Goal: Information Seeking & Learning: Find specific fact

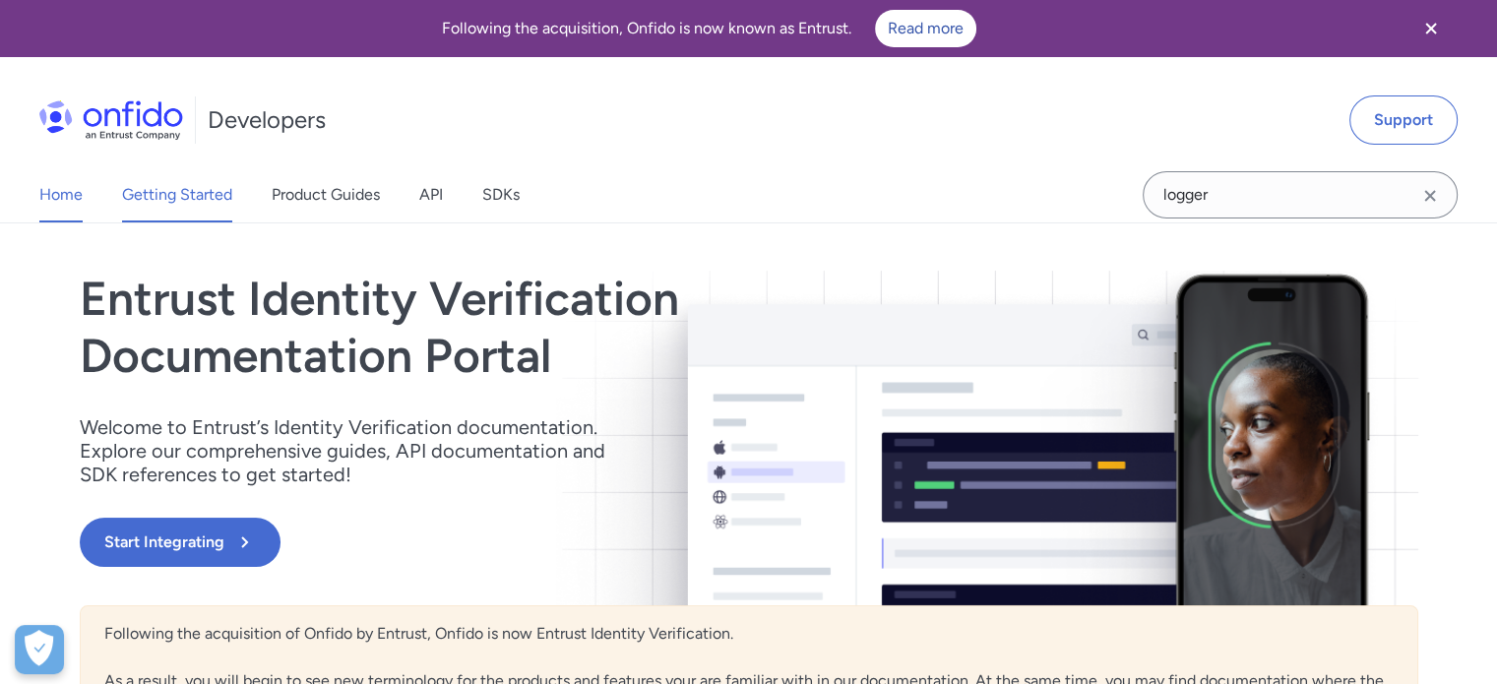
click at [178, 195] on link "Getting Started" at bounding box center [177, 194] width 110 height 55
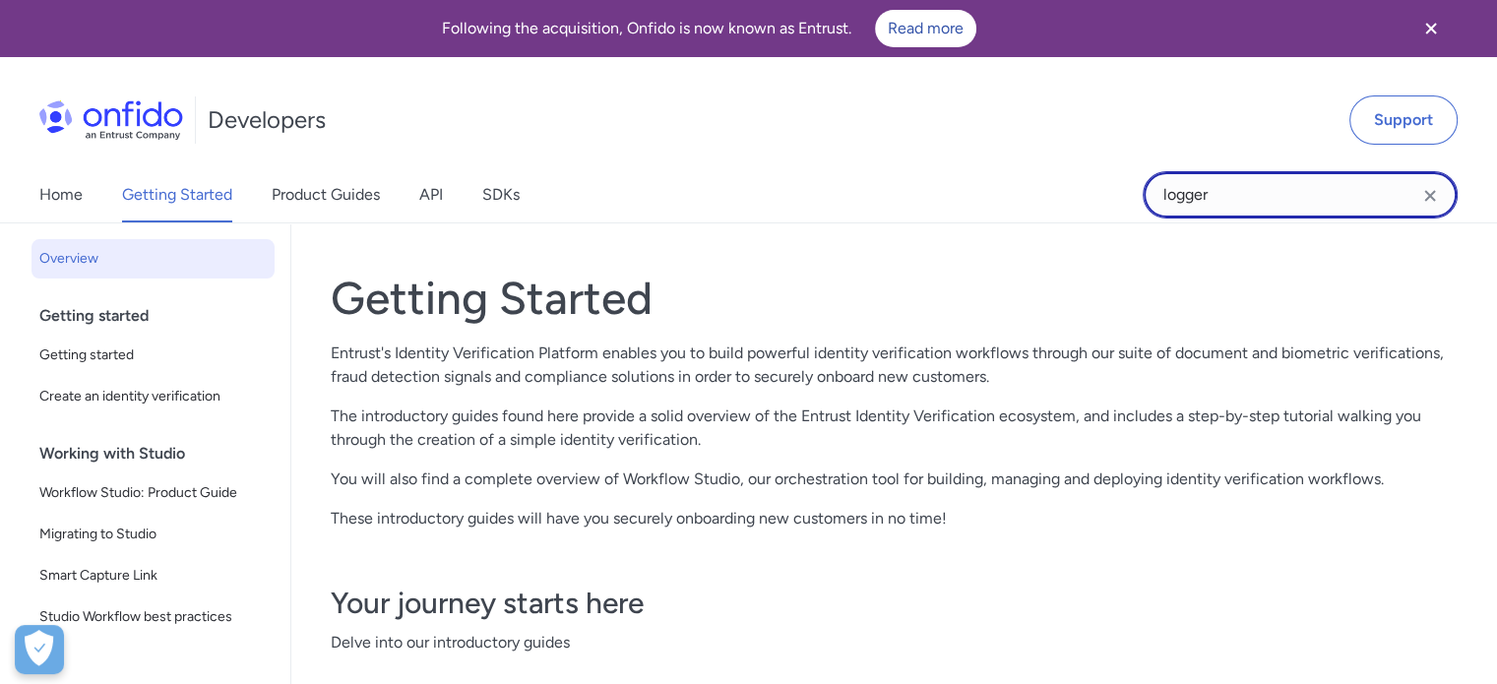
click at [1248, 197] on input "logger" at bounding box center [1299, 194] width 315 height 47
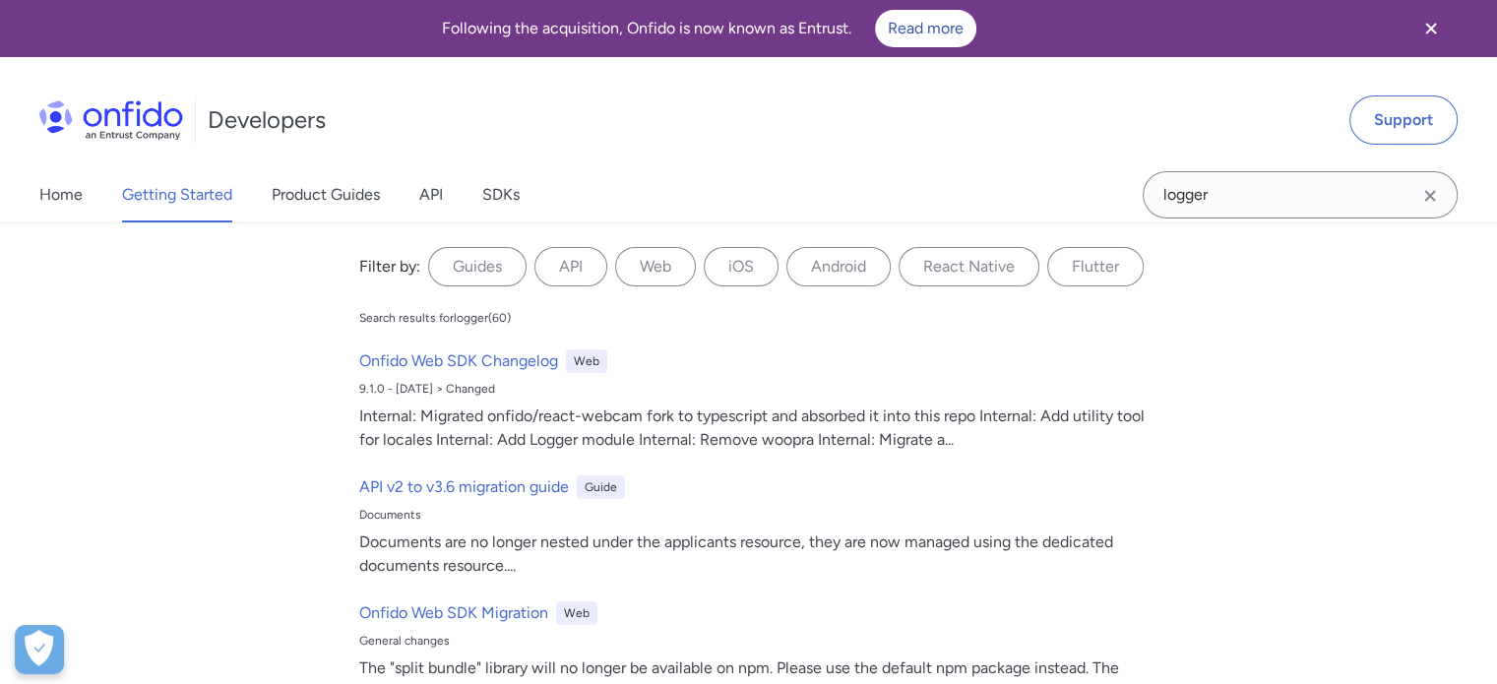
click at [1436, 194] on icon "Clear search field button" at bounding box center [1430, 196] width 24 height 24
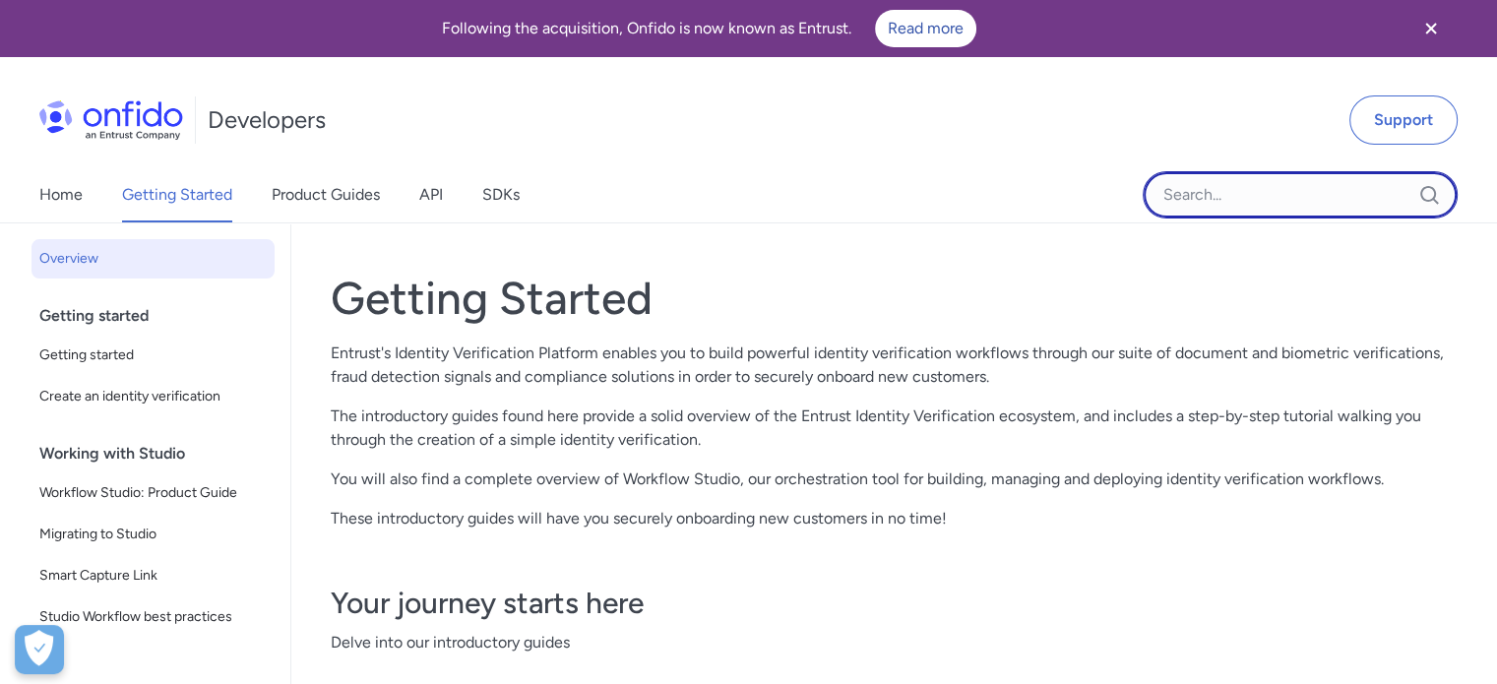
click at [1371, 186] on input "Onfido search input field" at bounding box center [1299, 194] width 315 height 47
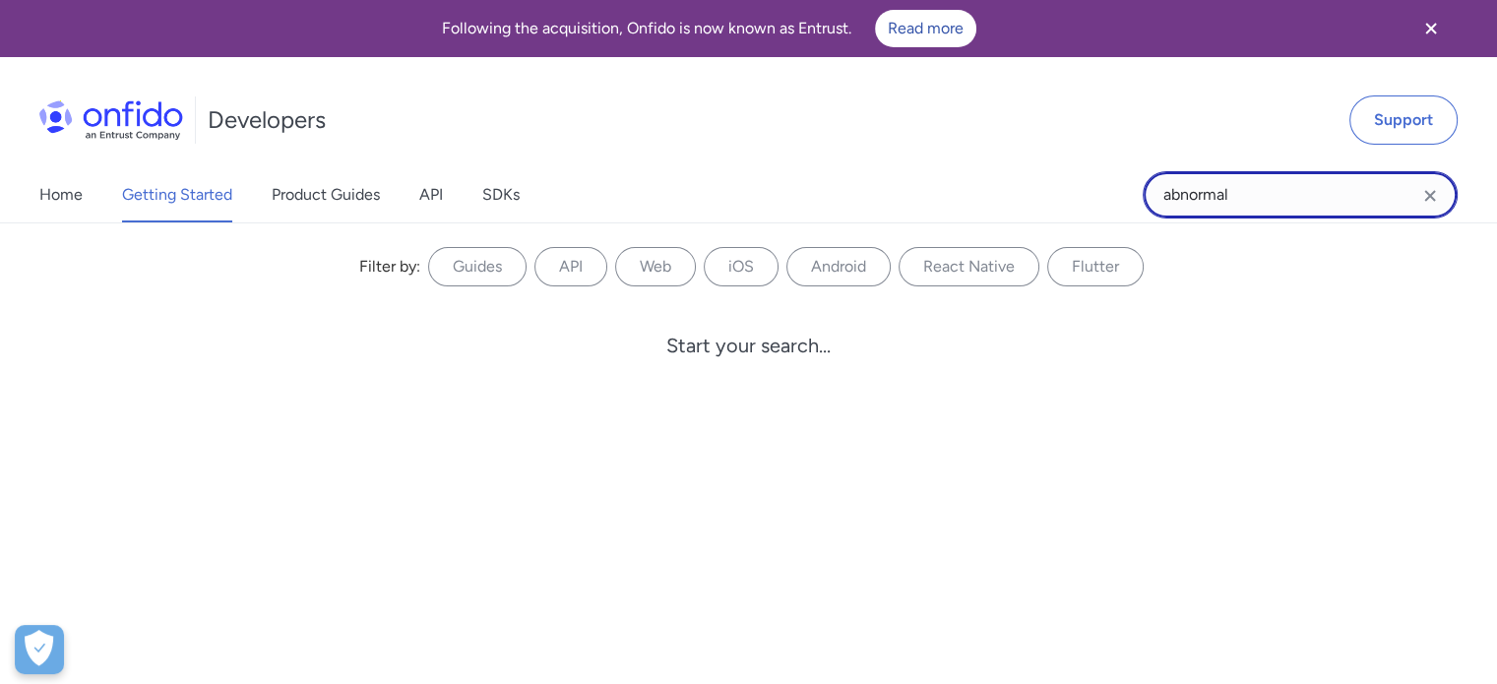
type input "abnormal"
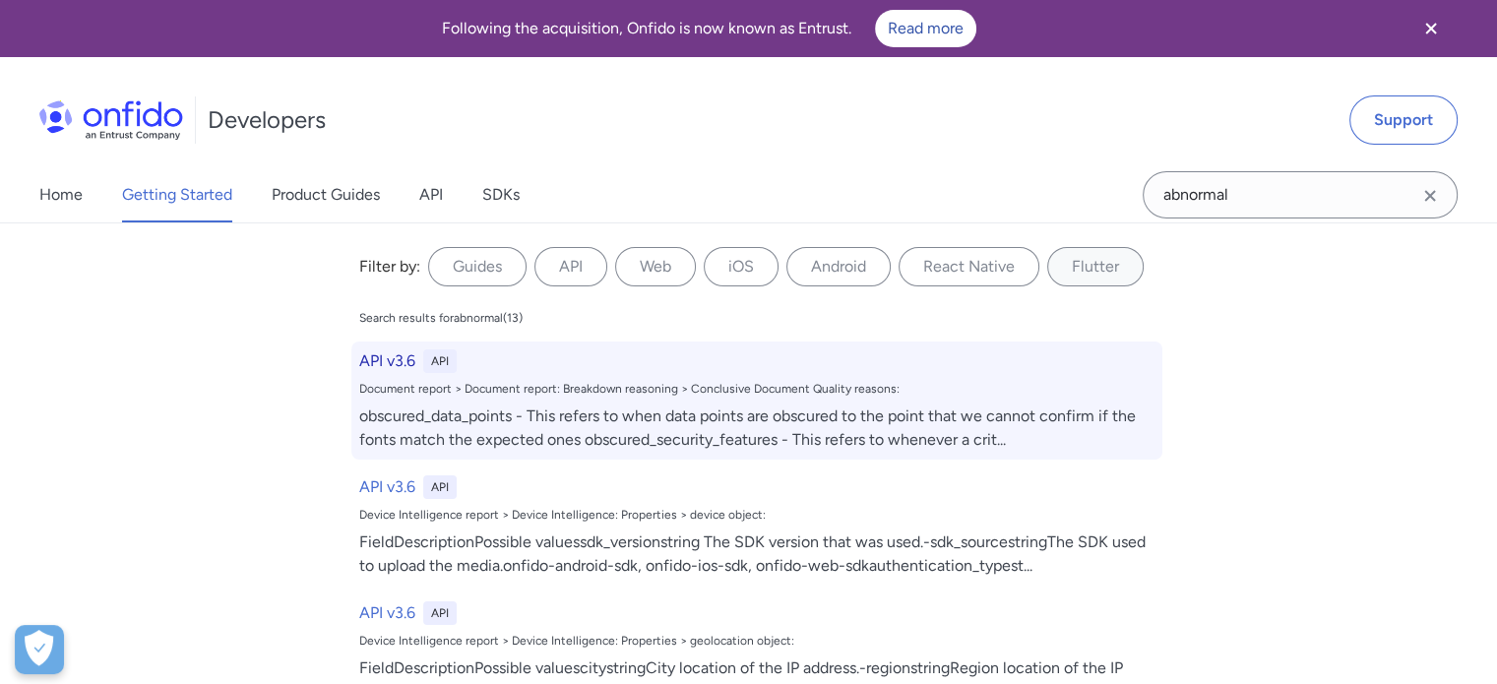
click at [387, 367] on h6 "API v3.6" at bounding box center [387, 361] width 56 height 24
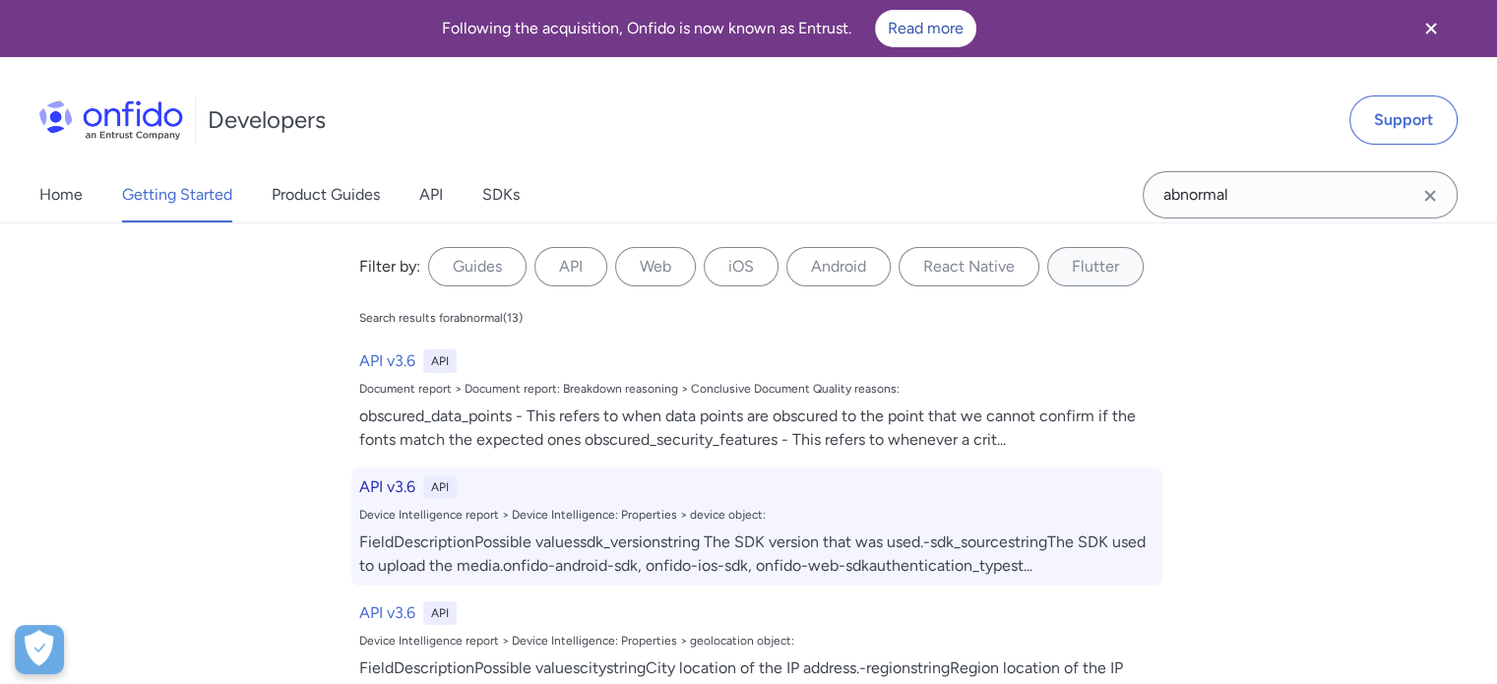
select select "http"
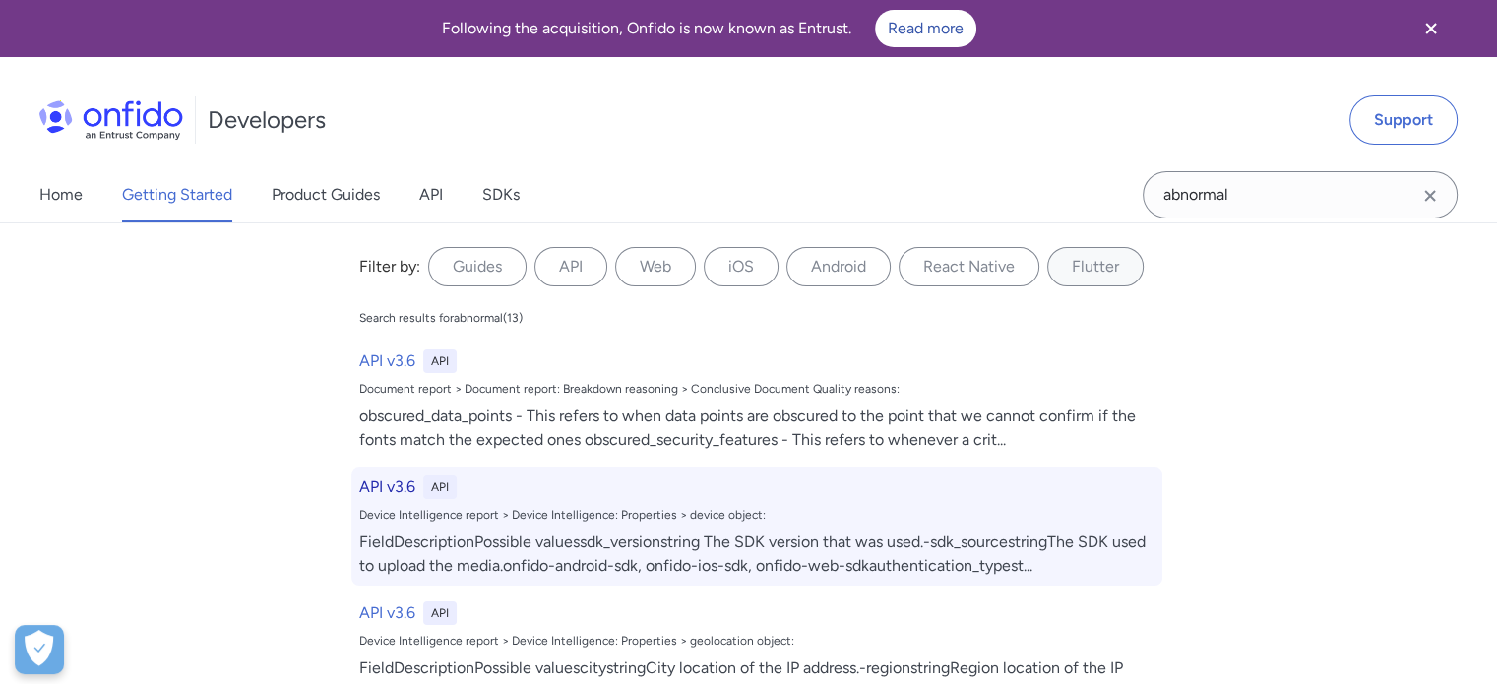
select select "http"
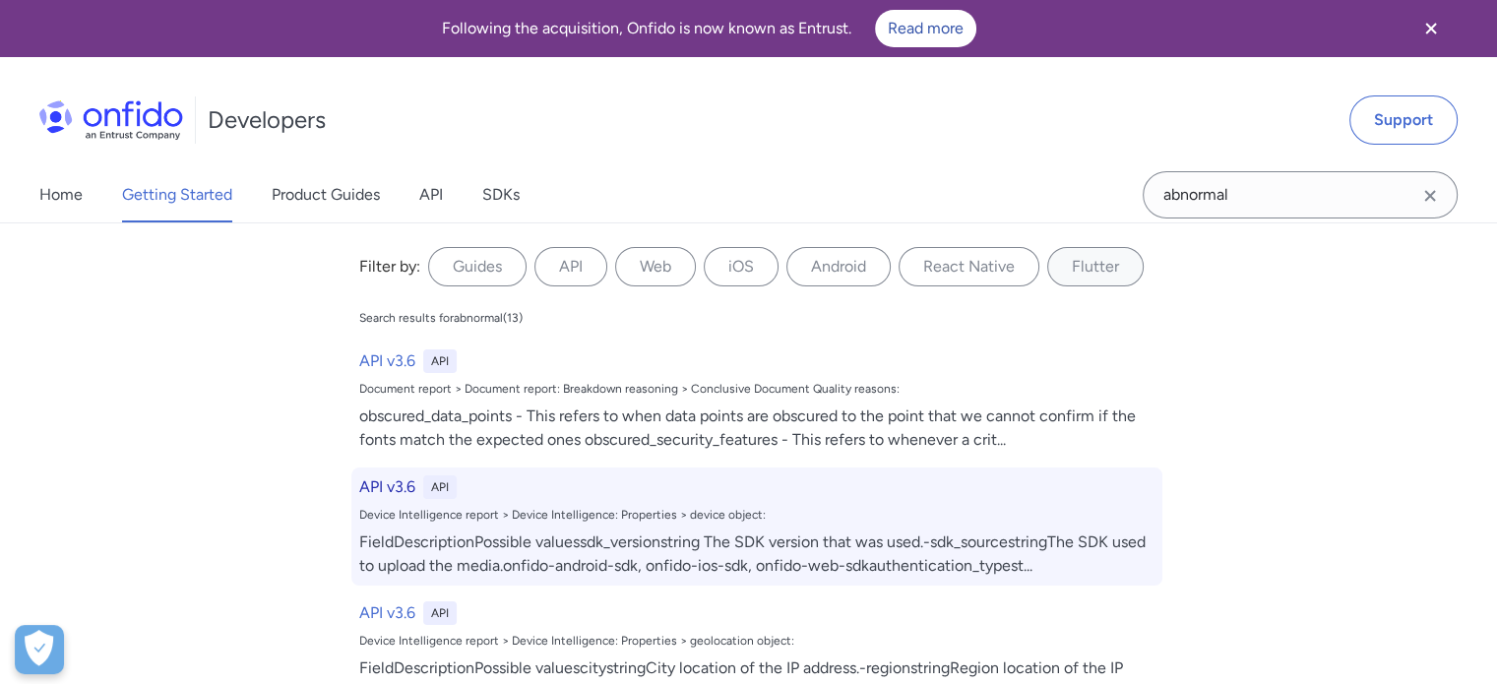
select select "http"
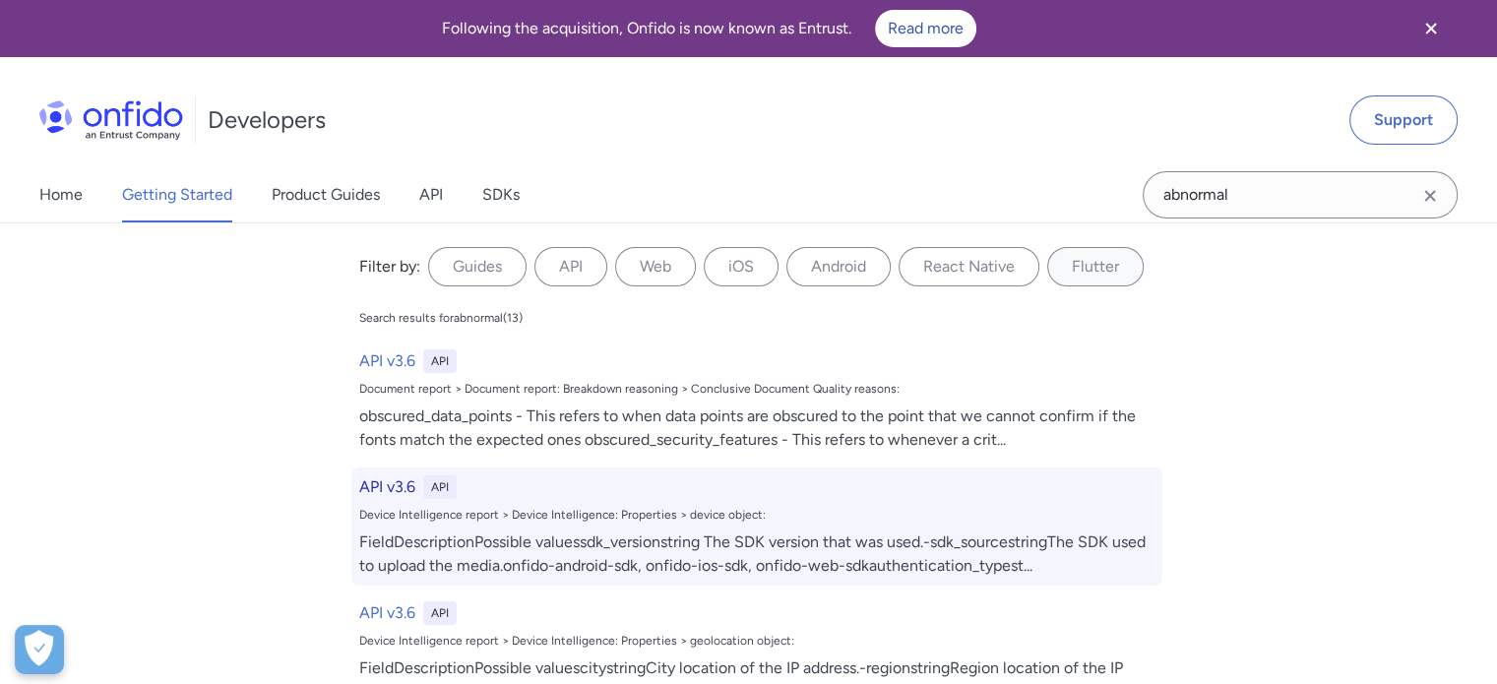
select select "http"
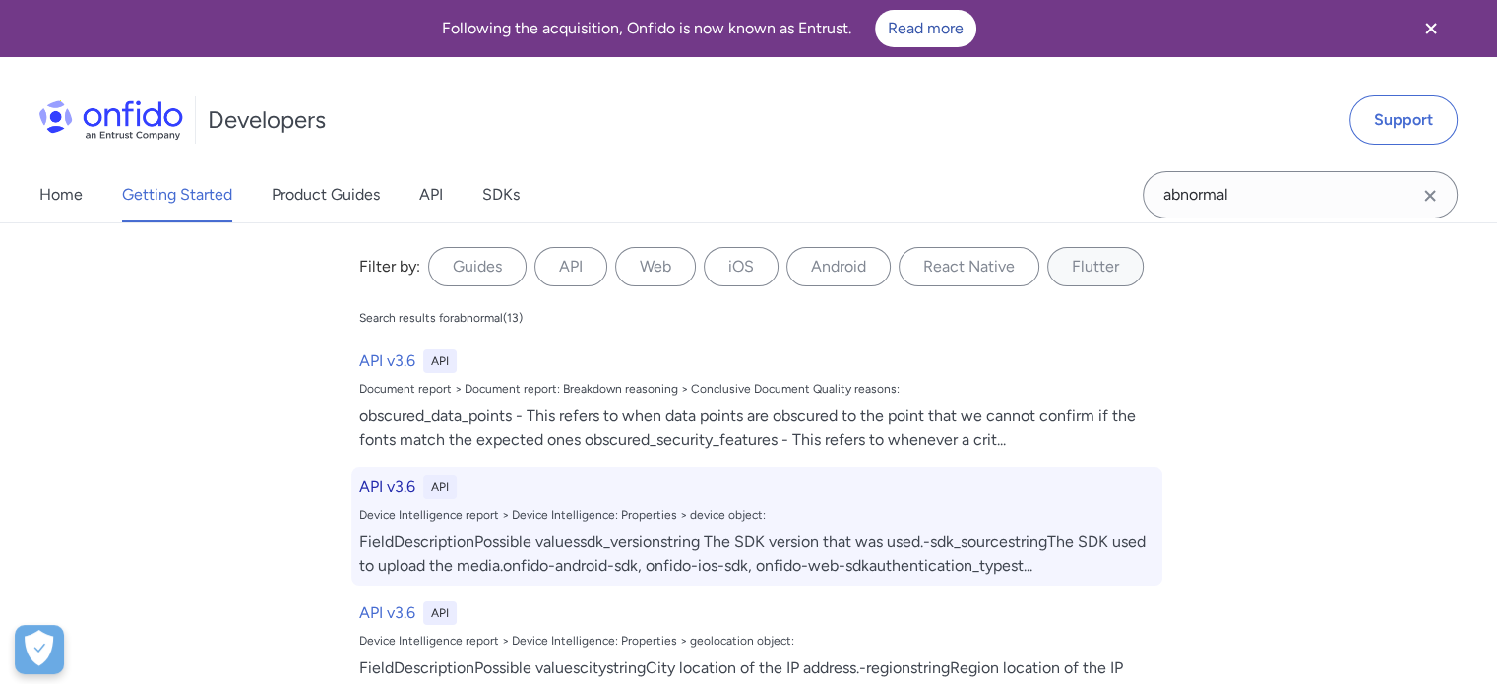
select select "http"
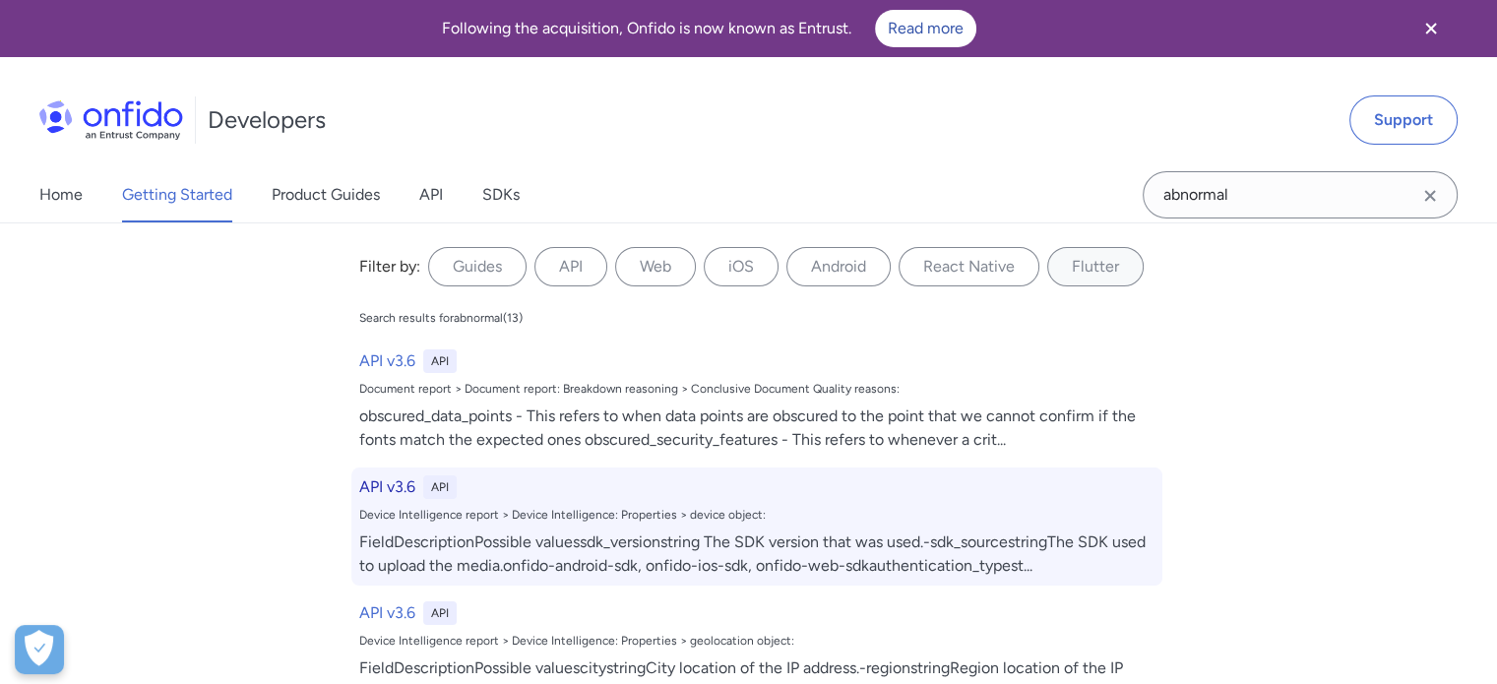
select select "http"
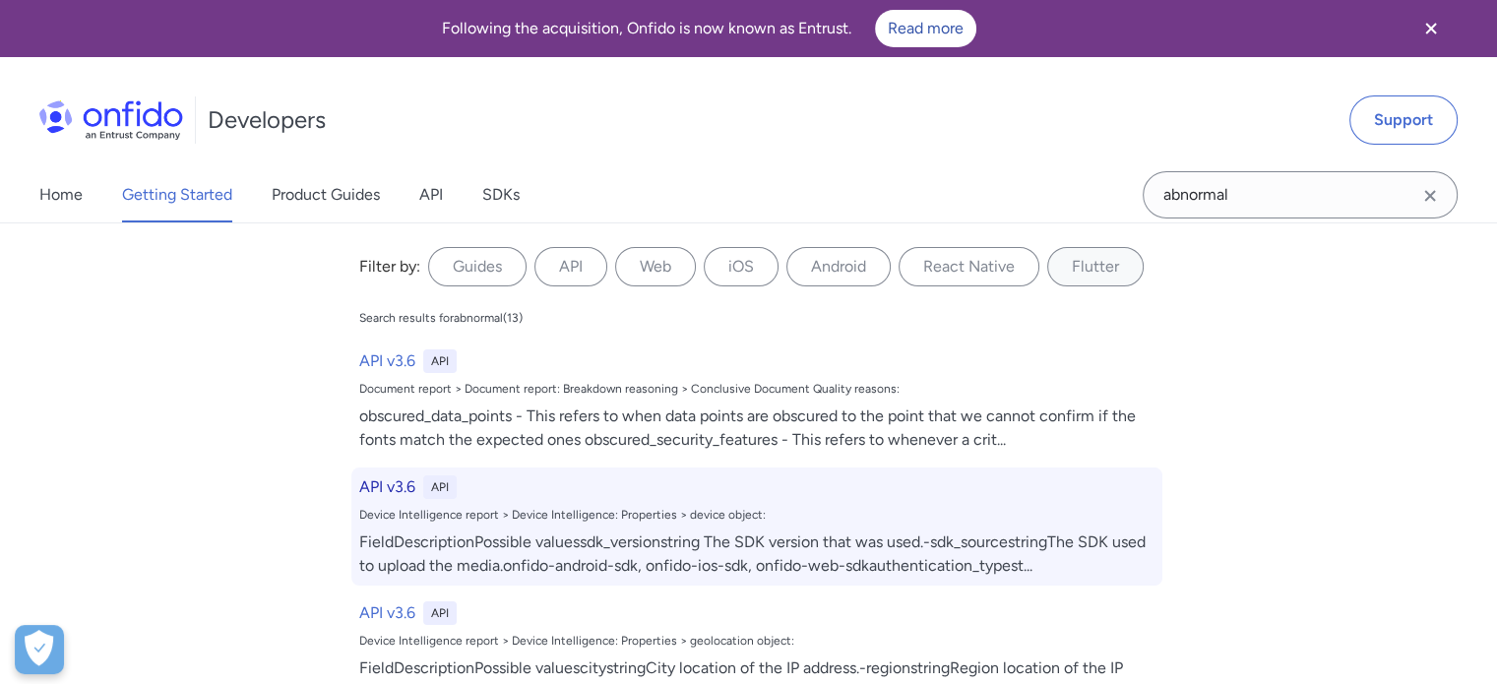
select select "http"
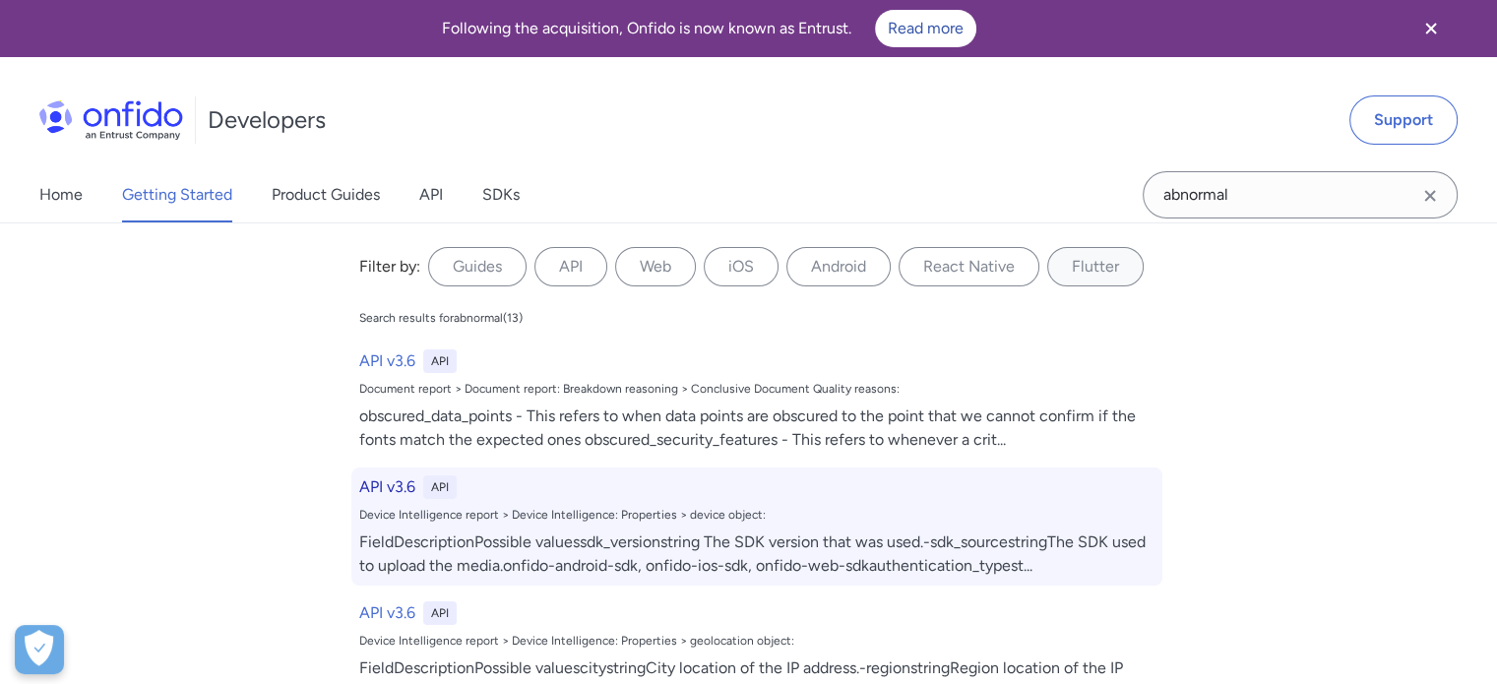
select select "http"
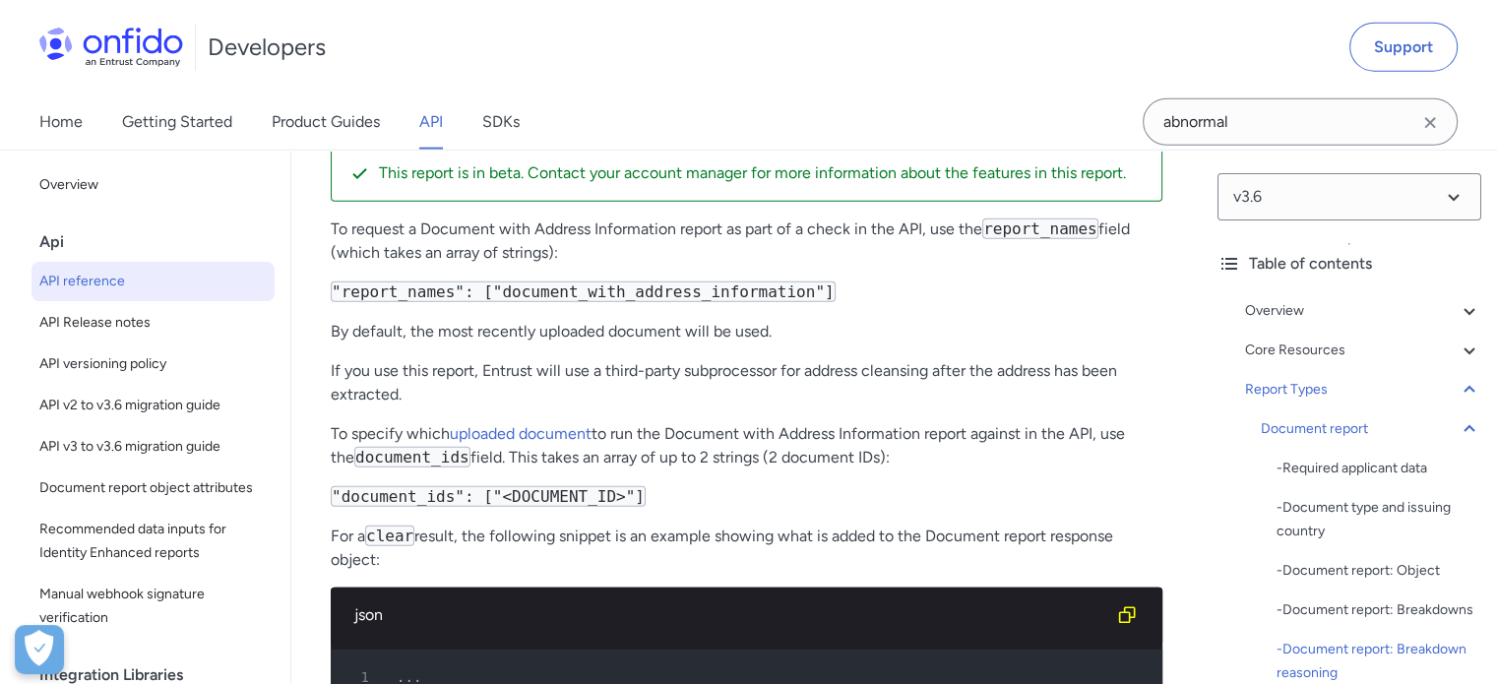
scroll to position [94897, 0]
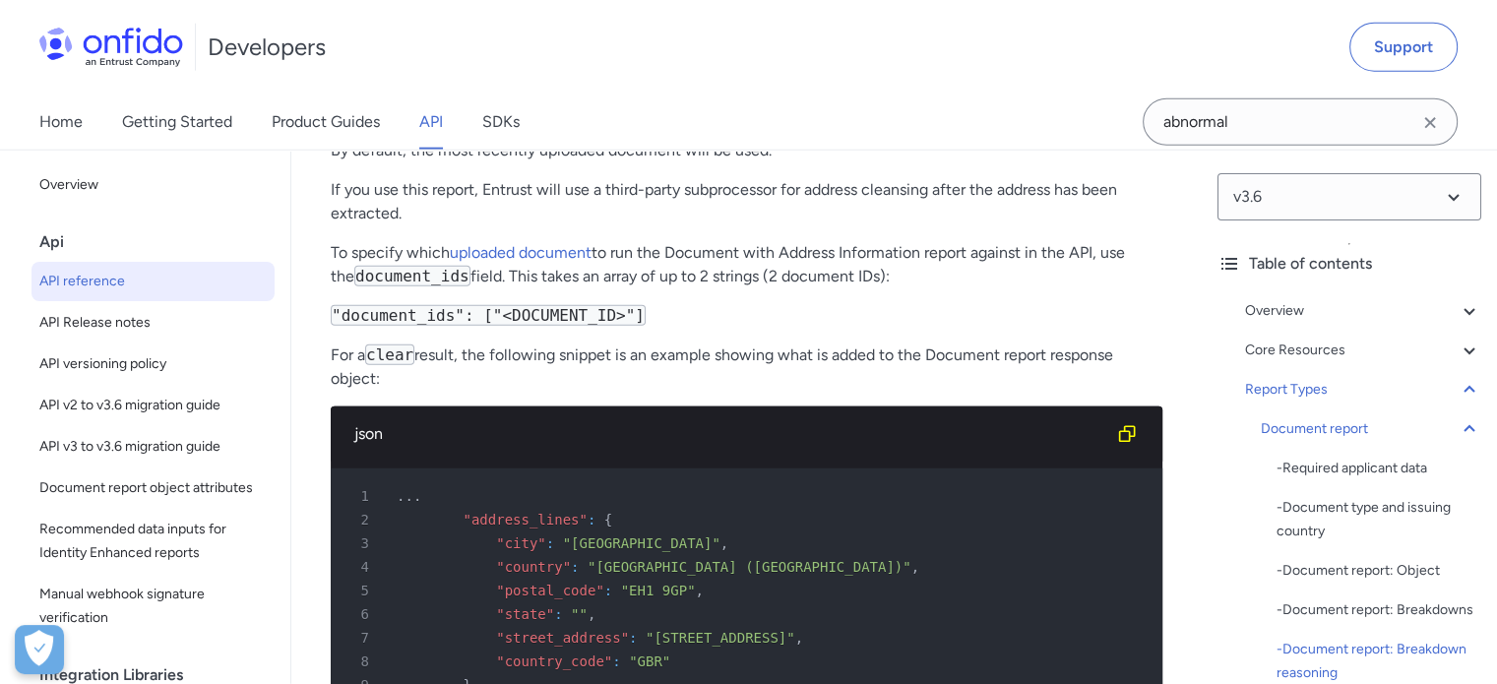
scroll to position [94995, 0]
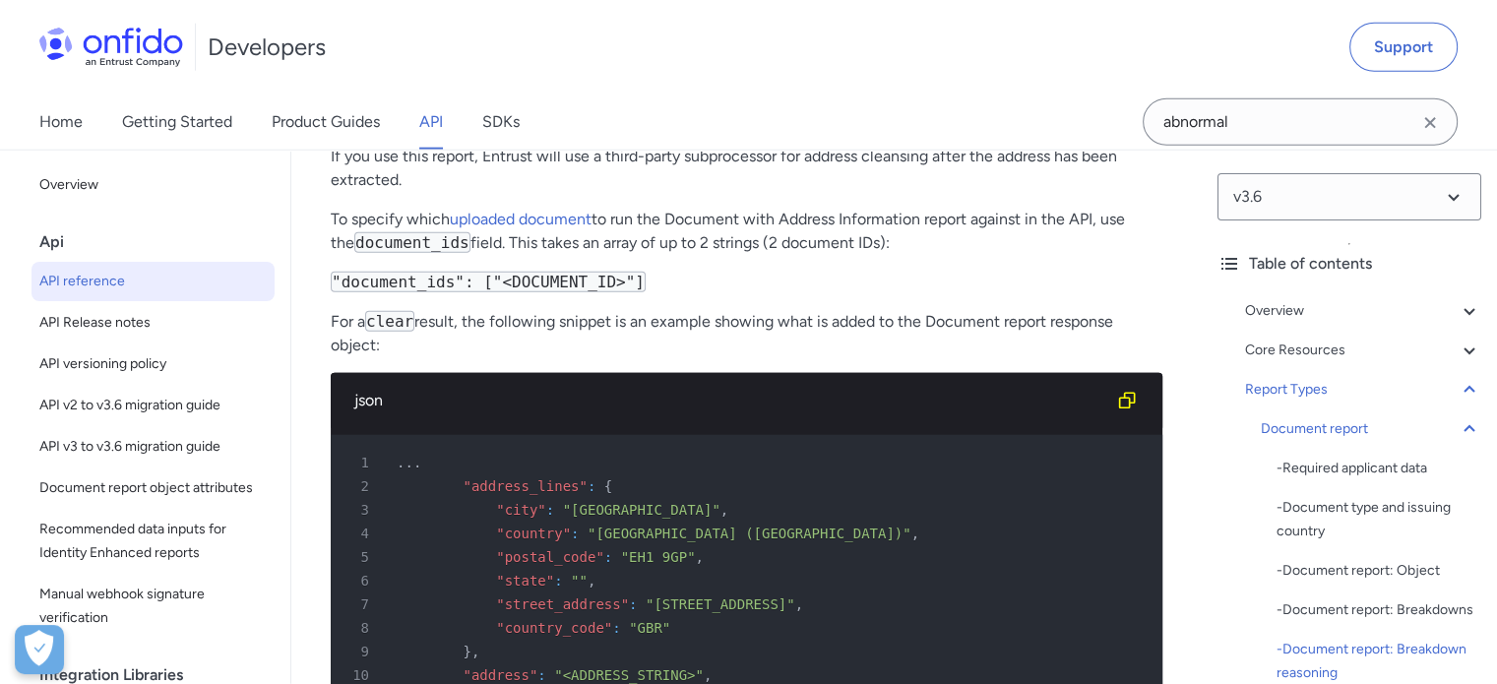
drag, startPoint x: 552, startPoint y: 402, endPoint x: 545, endPoint y: 429, distance: 27.4
drag, startPoint x: 327, startPoint y: 368, endPoint x: 566, endPoint y: 522, distance: 284.7
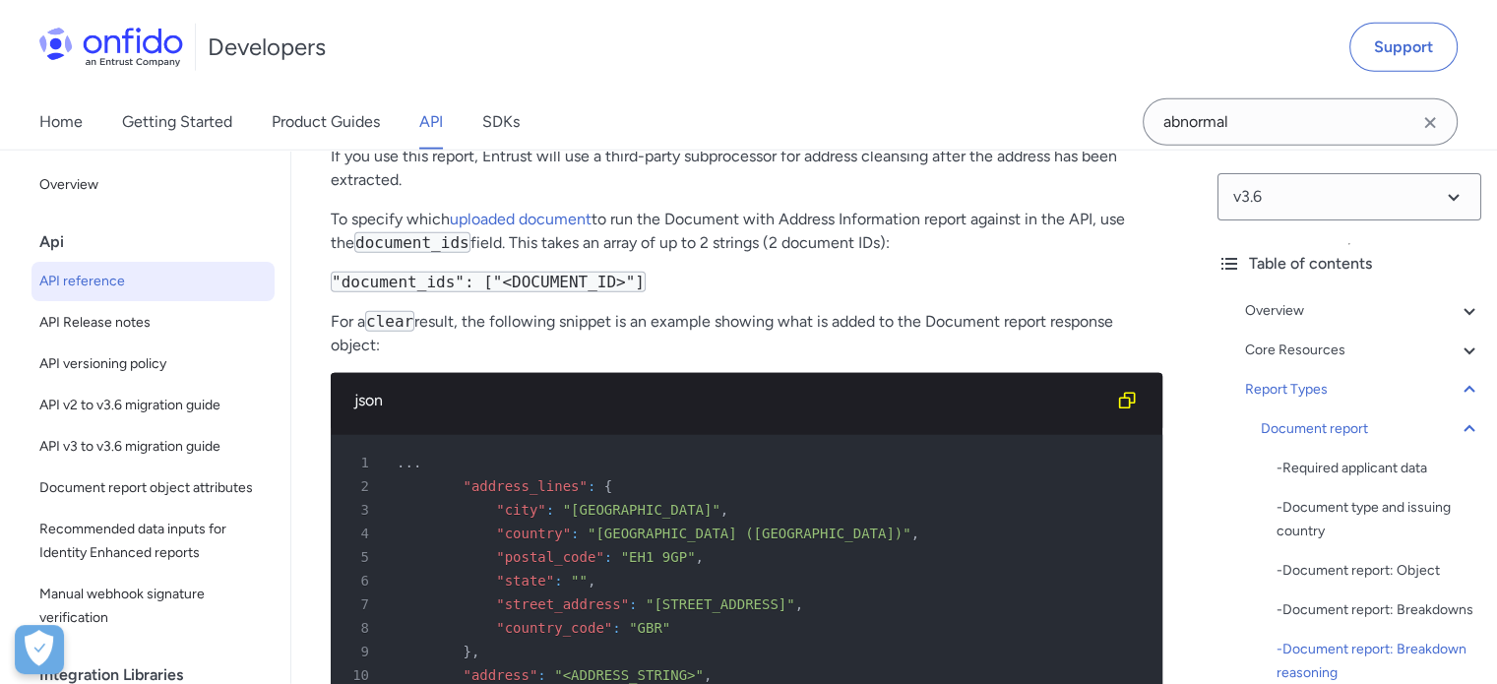
copy p "abnormal_document_features - This refers to when something other than obscurati…"
